Goal: Task Accomplishment & Management: Manage account settings

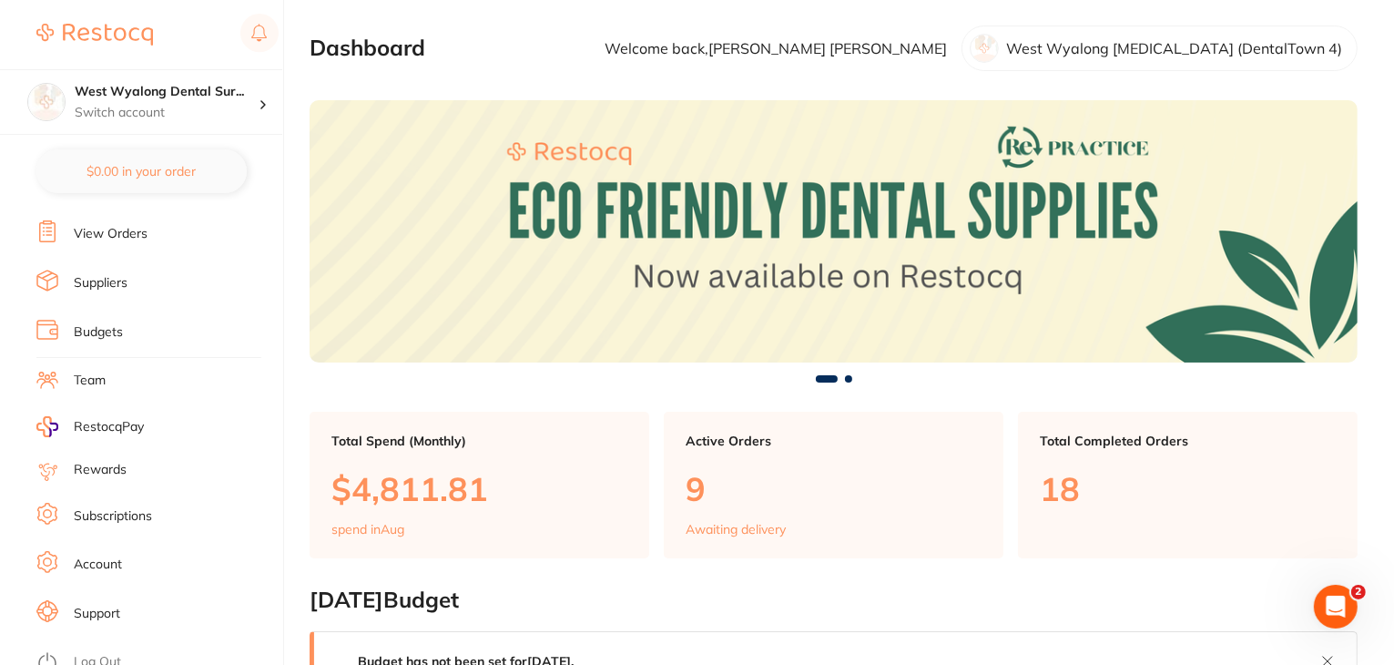
scroll to position [1, 0]
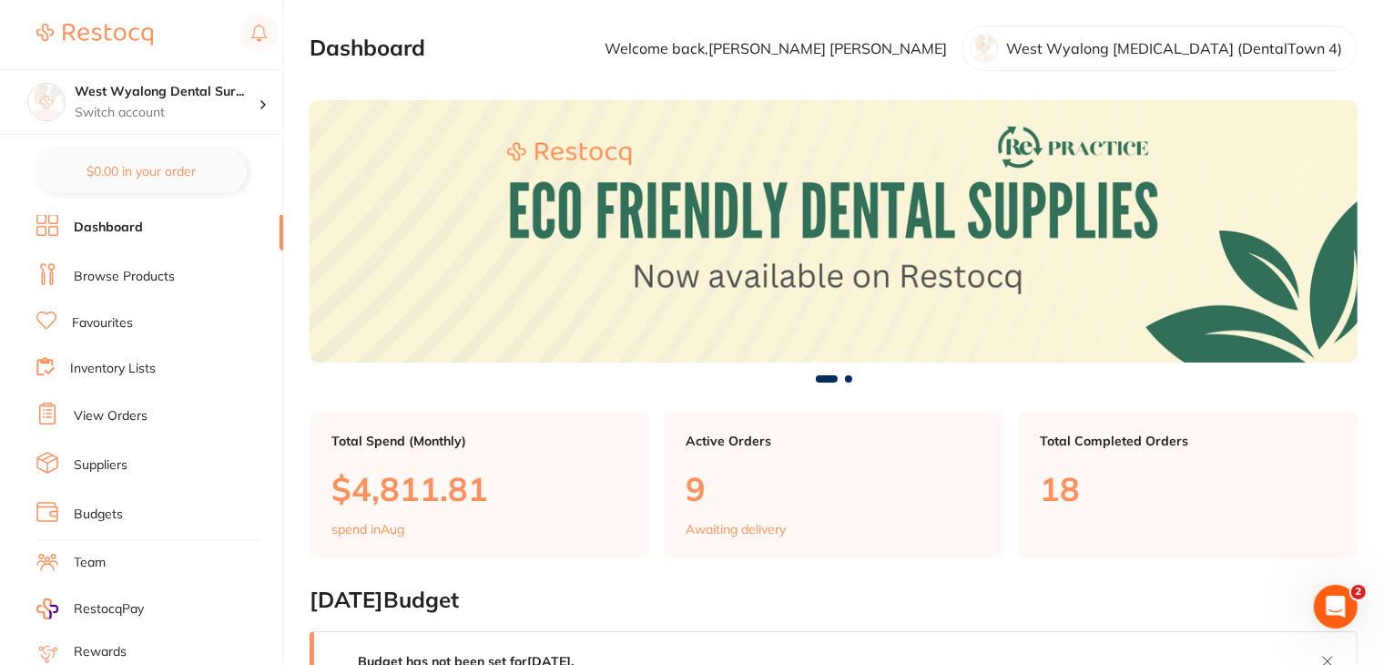
click at [113, 419] on link "View Orders" at bounding box center [111, 416] width 74 height 18
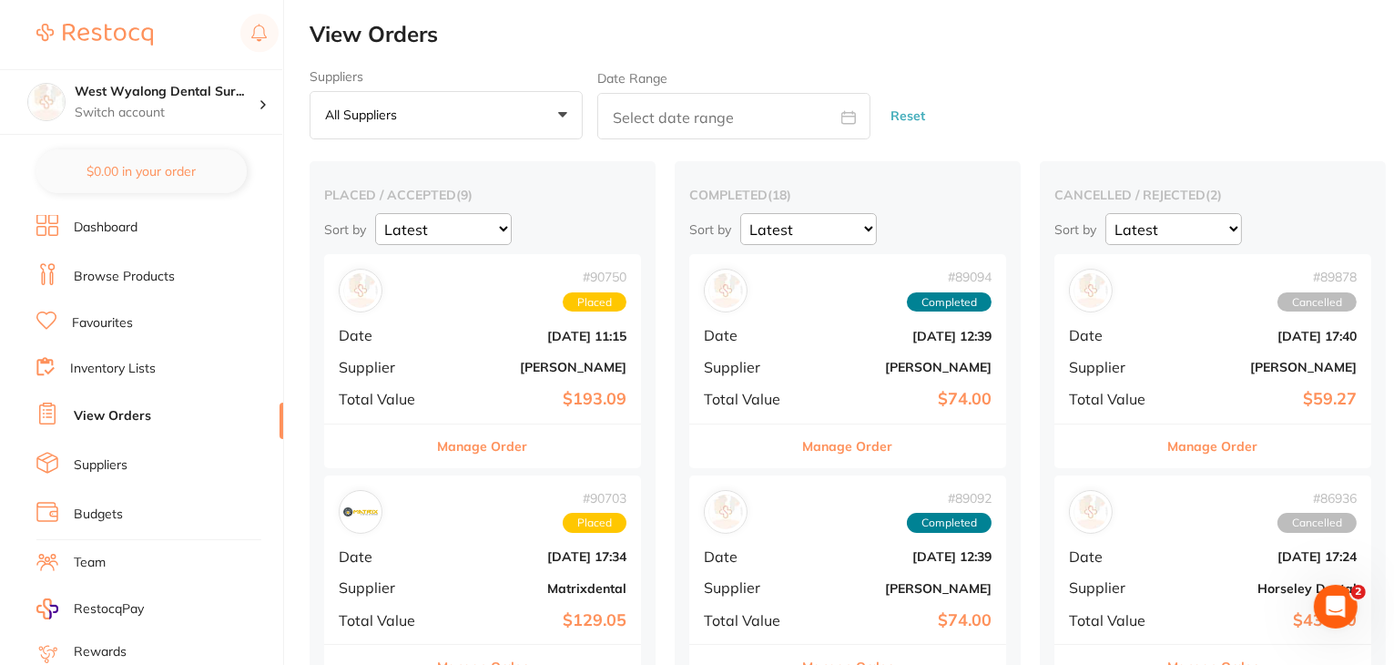
scroll to position [182, 0]
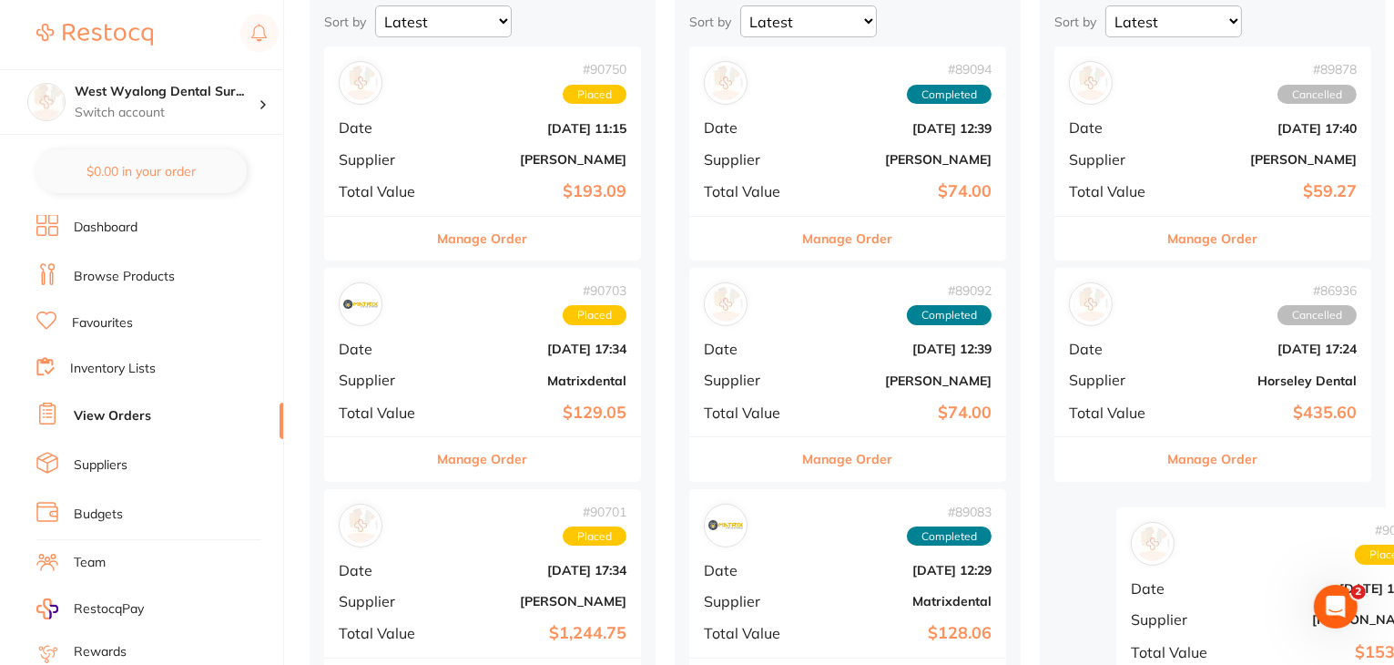
drag, startPoint x: 475, startPoint y: 569, endPoint x: 1244, endPoint y: 536, distance: 769.1
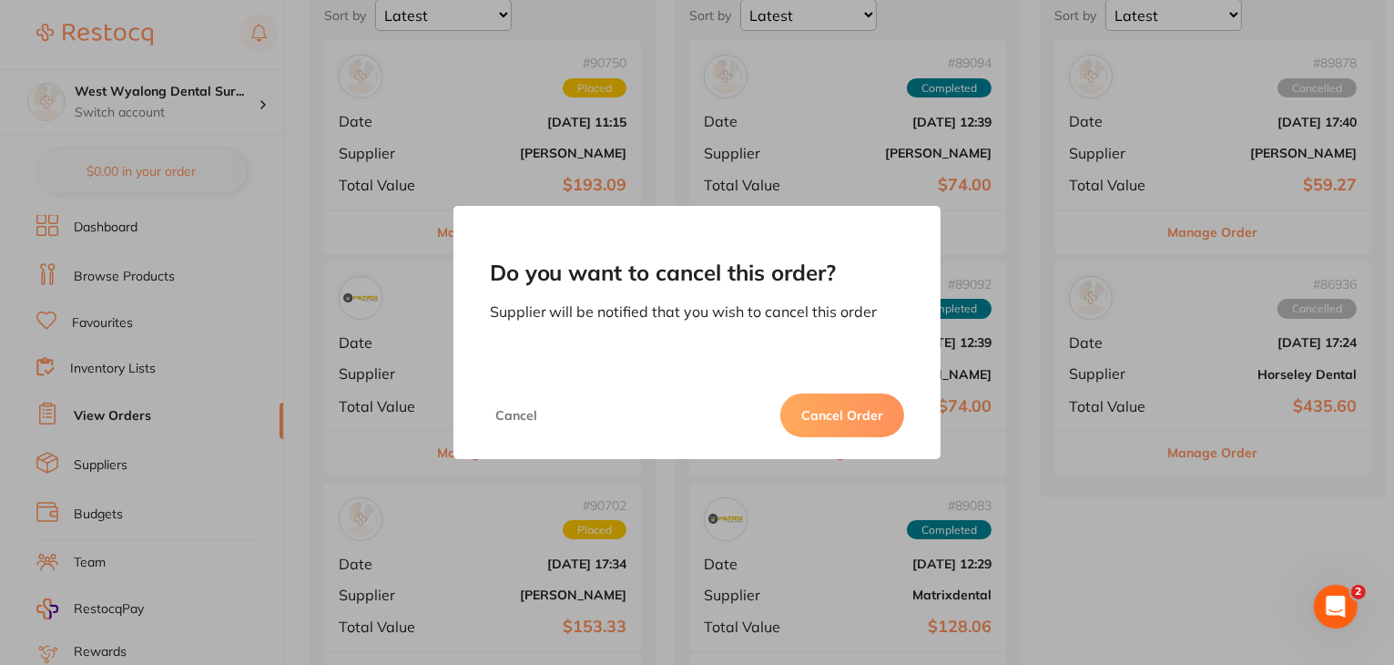
click at [852, 422] on button "Cancel Order" at bounding box center [842, 415] width 124 height 44
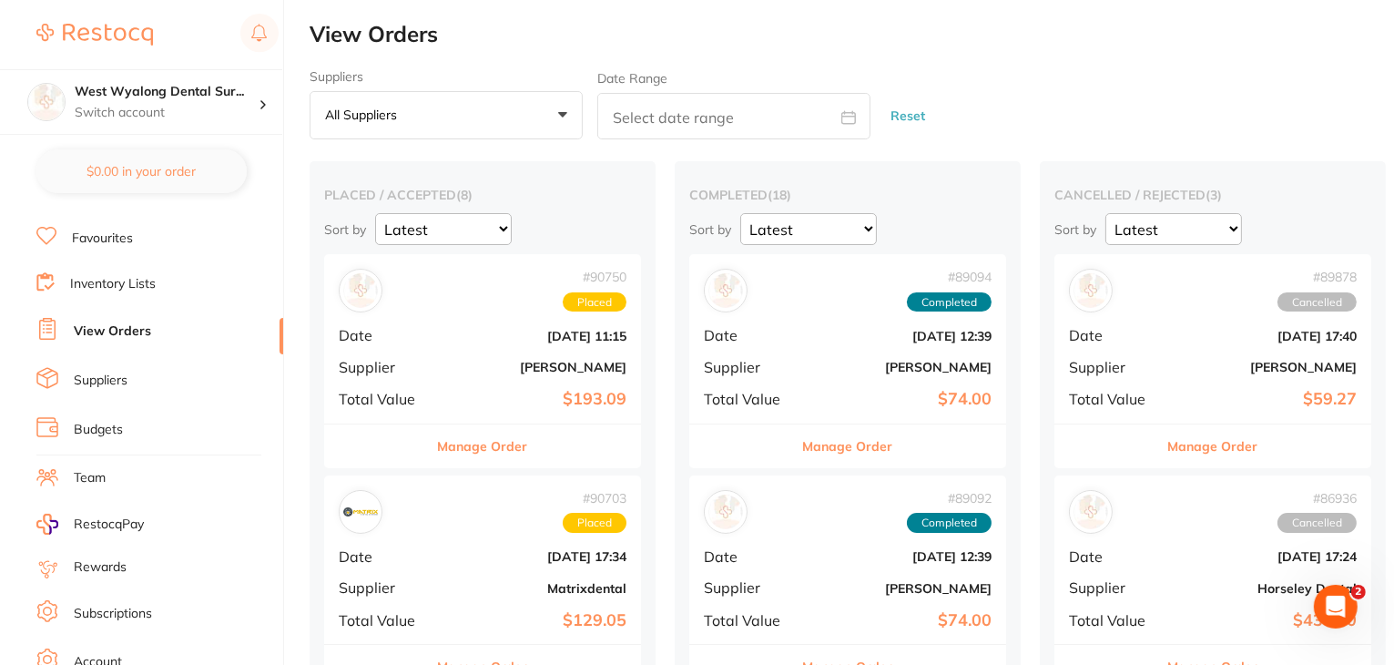
scroll to position [183, 0]
click at [112, 653] on link "Log Out" at bounding box center [97, 662] width 47 height 18
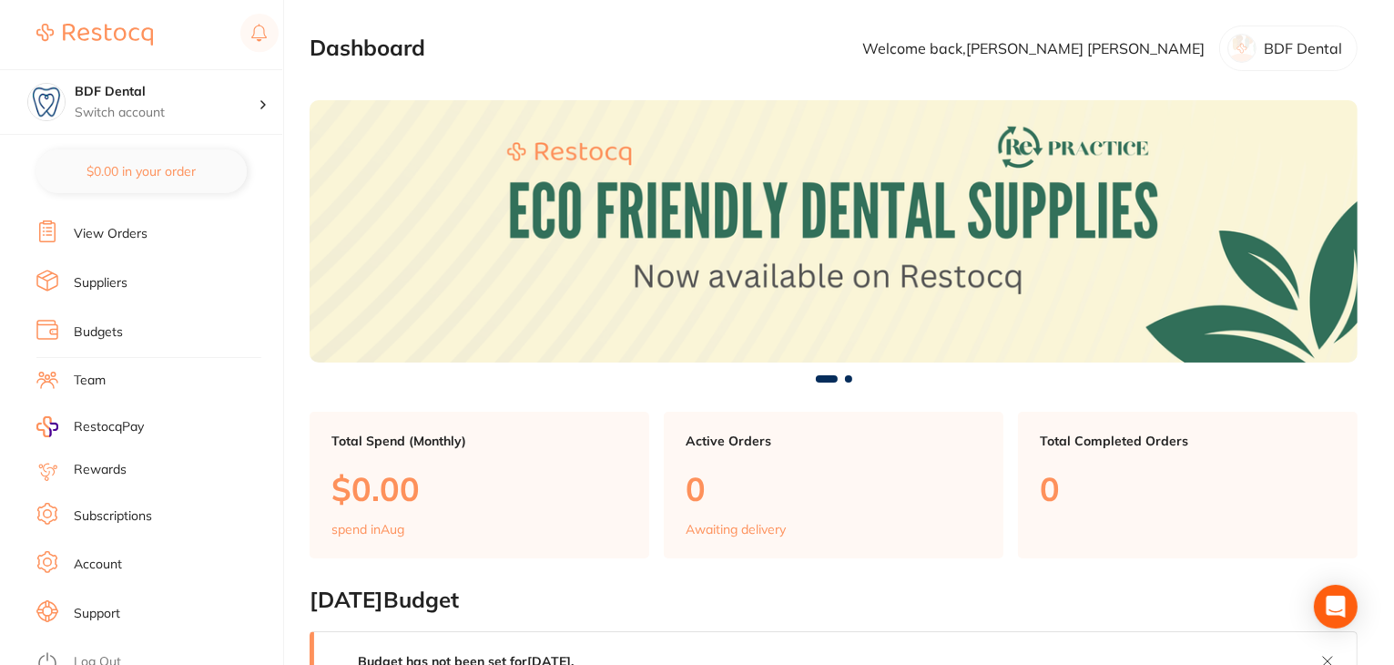
click at [125, 507] on link "Subscriptions" at bounding box center [113, 516] width 78 height 18
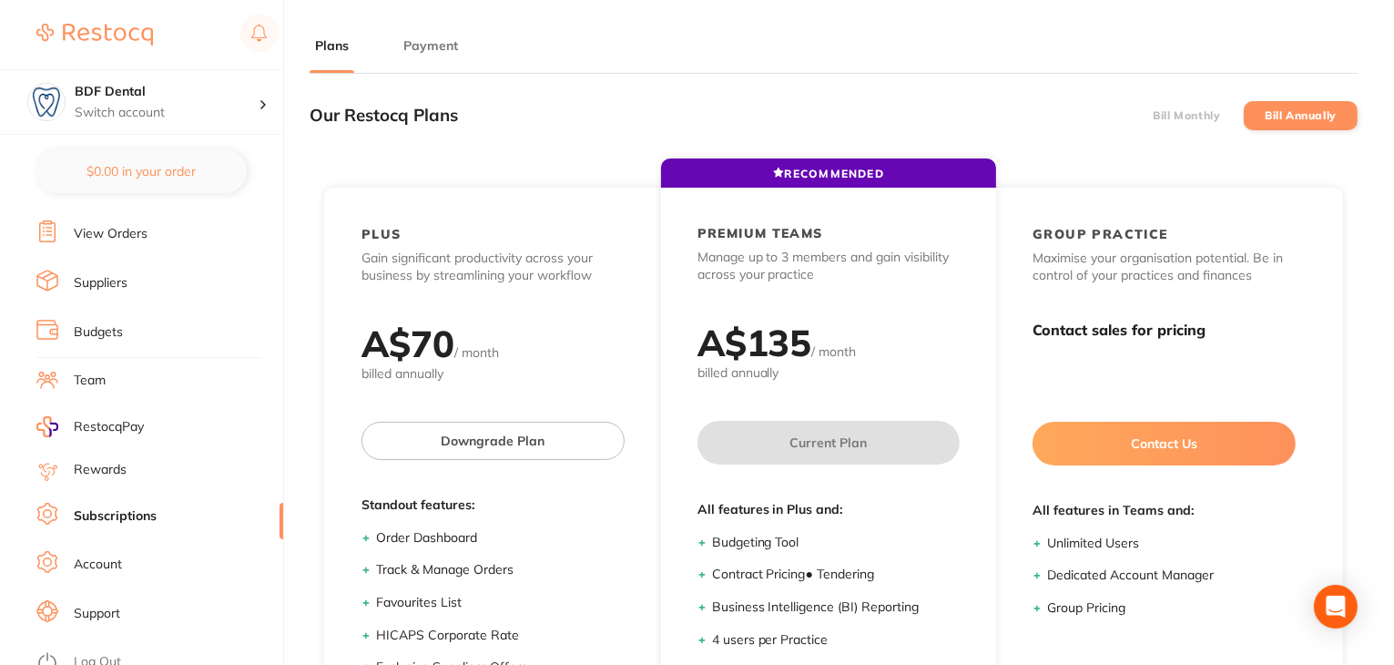
click at [414, 40] on button "Payment" at bounding box center [431, 45] width 66 height 17
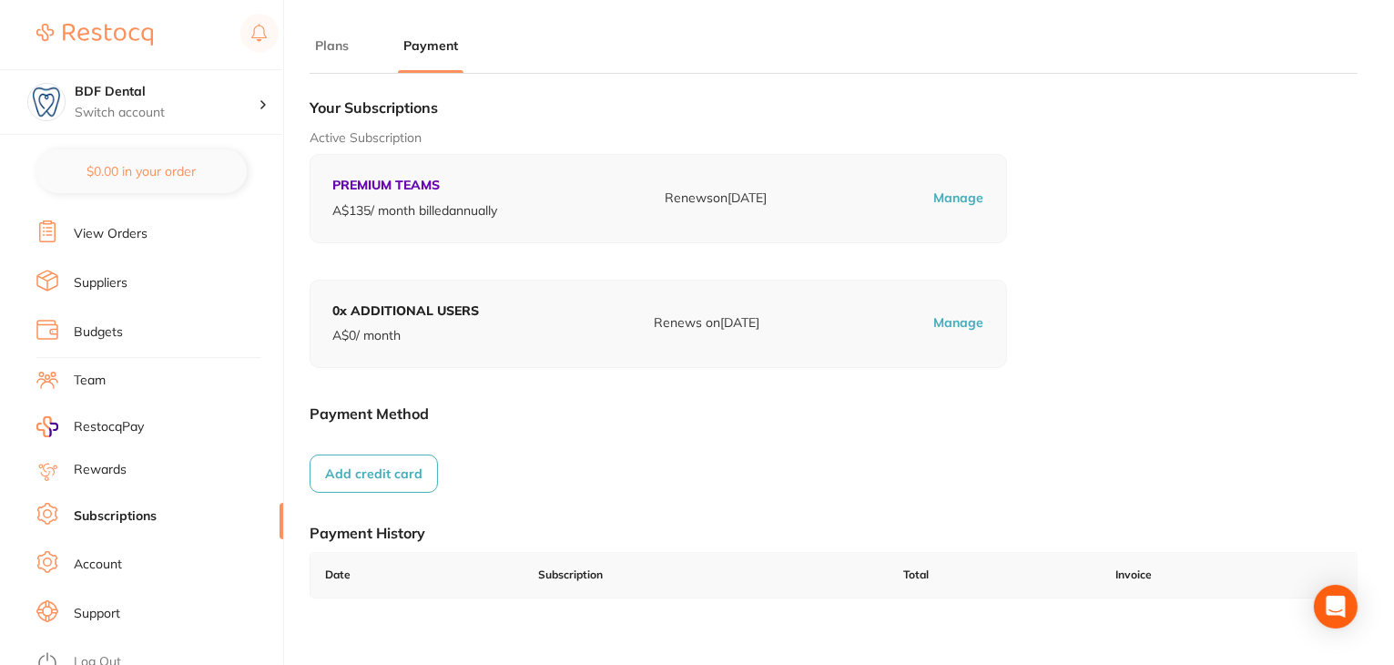
click at [114, 653] on link "Log Out" at bounding box center [97, 662] width 47 height 18
